Goal: Navigation & Orientation: Find specific page/section

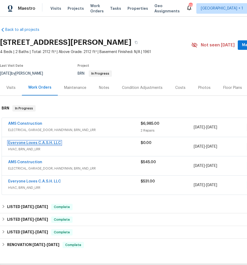
click at [20, 142] on link "Everyone Loves C.A.S.H. LLC" at bounding box center [34, 143] width 53 height 4
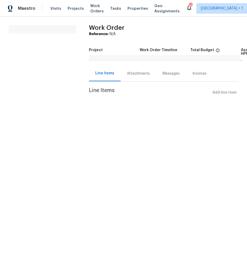
click at [171, 72] on div "Messages" at bounding box center [170, 73] width 17 height 5
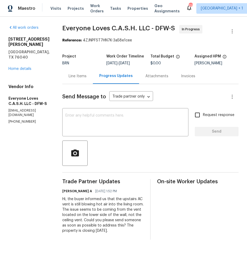
click at [26, 56] on div "[STREET_ADDRESS][PERSON_NAME] Home details" at bounding box center [28, 54] width 41 height 35
click at [25, 67] on link "Home details" at bounding box center [19, 69] width 23 height 4
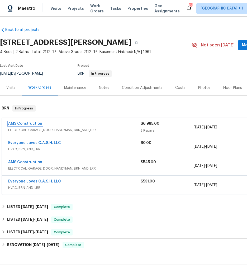
click at [24, 124] on link "AMS Construction" at bounding box center [25, 124] width 34 height 4
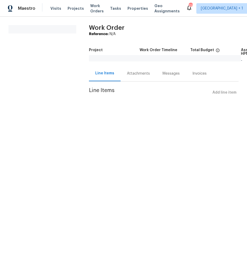
click at [168, 74] on div "Messages" at bounding box center [170, 73] width 17 height 5
